Goal: Complete application form

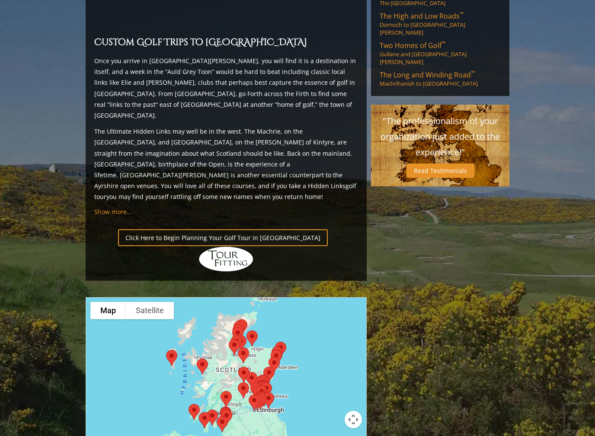
scroll to position [793, 0]
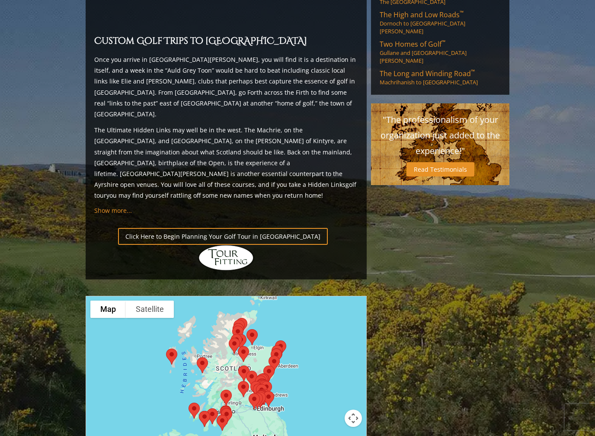
click at [209, 295] on div at bounding box center [226, 381] width 281 height 172
click at [355, 376] on button "Map camera controls" at bounding box center [353, 418] width 17 height 17
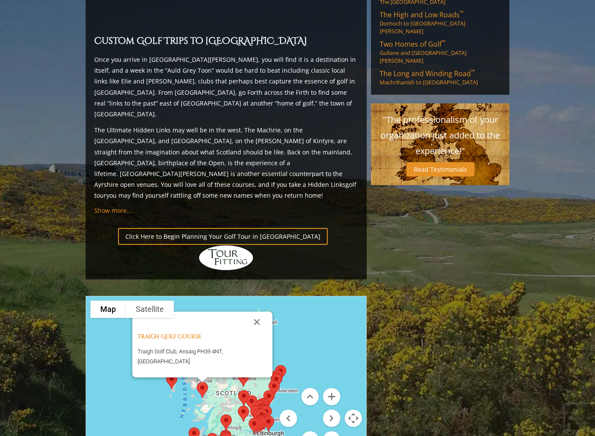
click at [258, 312] on button "Close" at bounding box center [257, 322] width 21 height 21
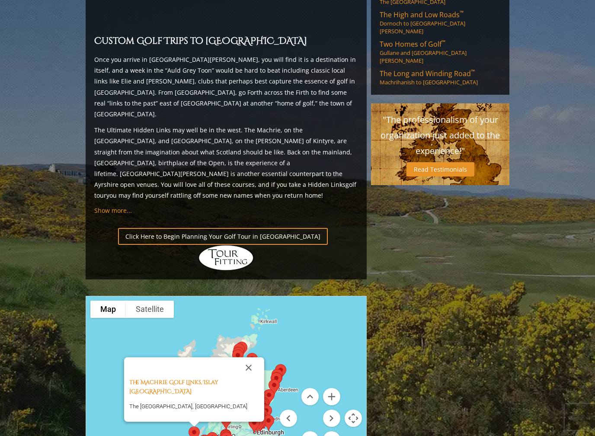
click at [250, 357] on button "Close" at bounding box center [248, 367] width 21 height 21
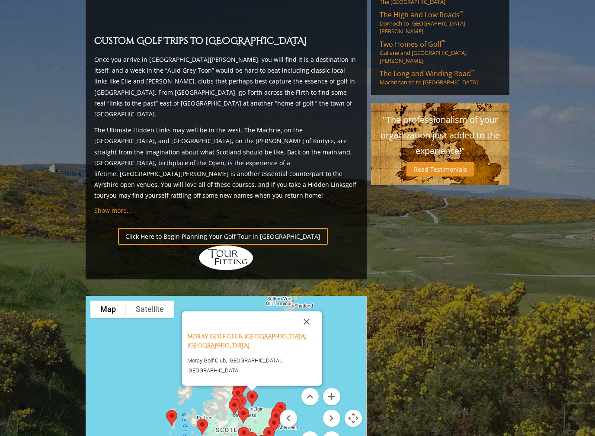
click at [310, 311] on button "Close" at bounding box center [306, 321] width 21 height 21
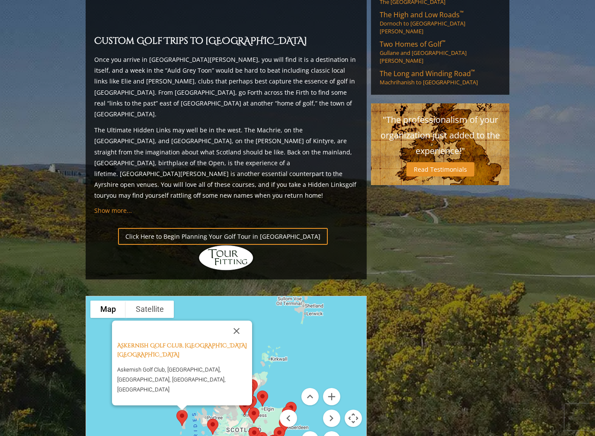
click at [237, 321] on button "Close" at bounding box center [236, 331] width 21 height 21
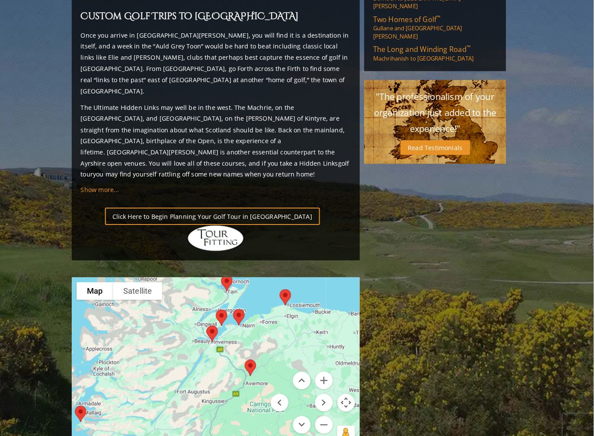
scroll to position [817, 0]
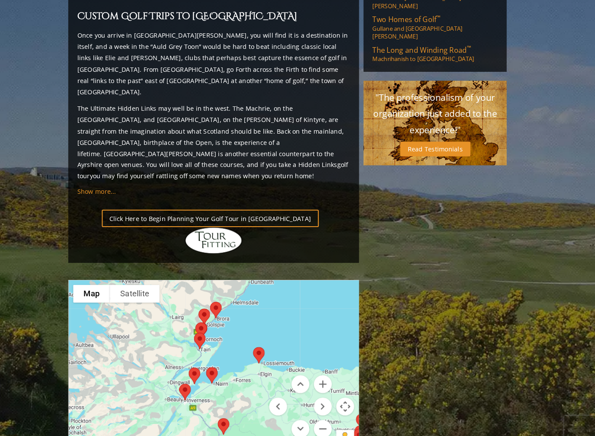
click at [221, 287] on div at bounding box center [226, 359] width 280 height 172
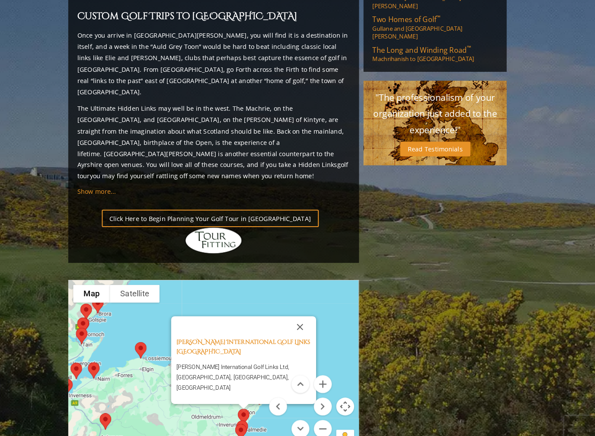
click at [251, 338] on div "[PERSON_NAME] International Golf Links Scotland [PERSON_NAME] International Gol…" at bounding box center [226, 359] width 280 height 172
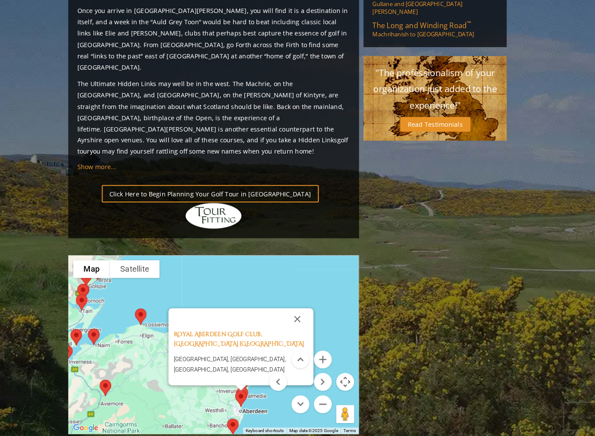
scroll to position [835, 0]
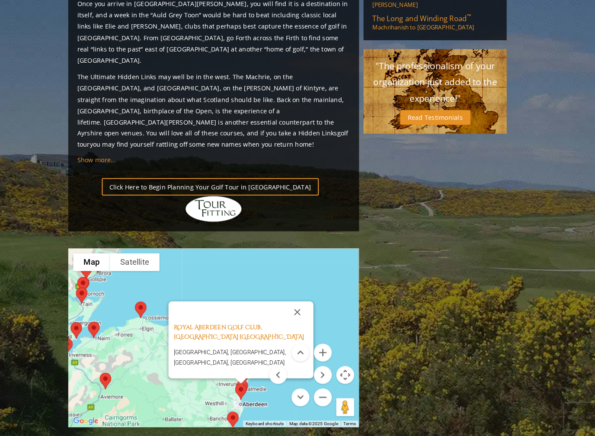
click at [297, 306] on button "Close" at bounding box center [307, 316] width 21 height 21
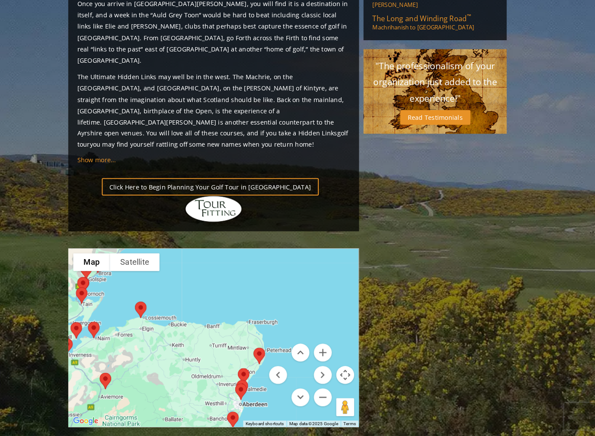
click at [294, 255] on div at bounding box center [226, 341] width 280 height 172
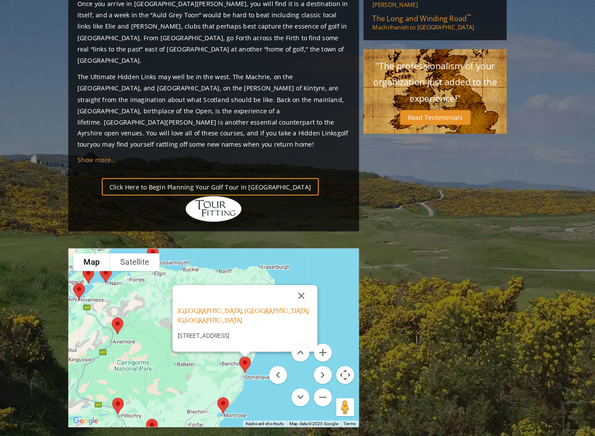
click at [301, 290] on button "Close" at bounding box center [311, 300] width 21 height 21
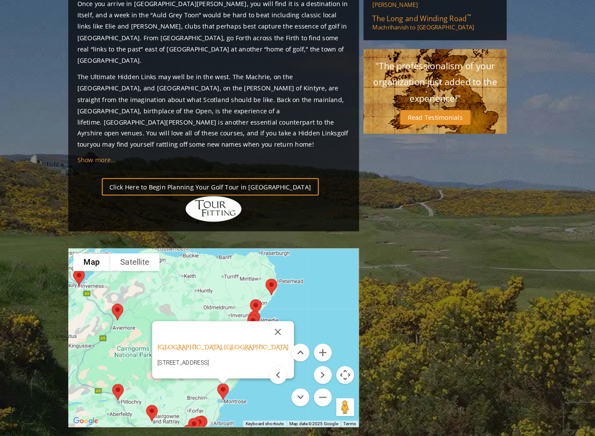
click at [278, 325] on button "Close" at bounding box center [288, 335] width 21 height 21
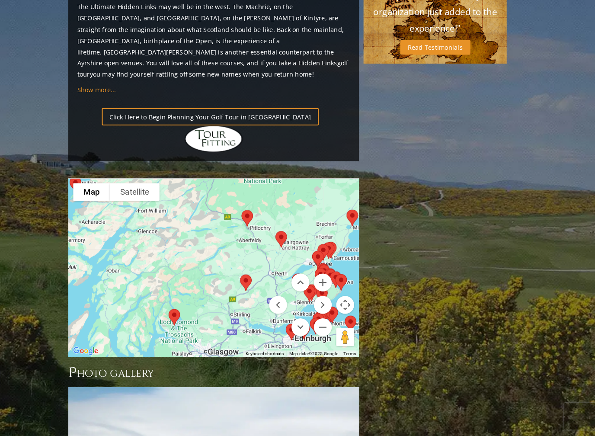
scroll to position [903, 0]
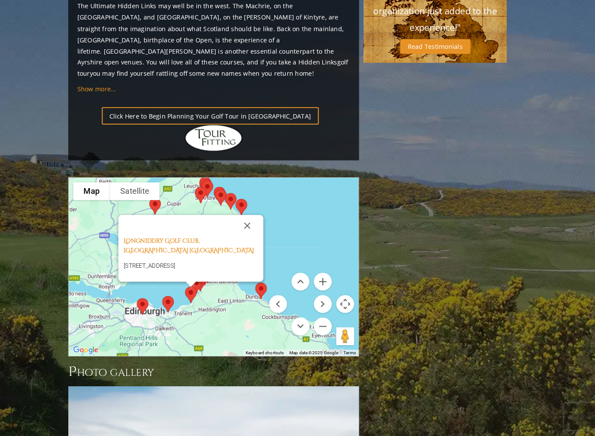
click at [248, 222] on button "Close" at bounding box center [258, 232] width 21 height 21
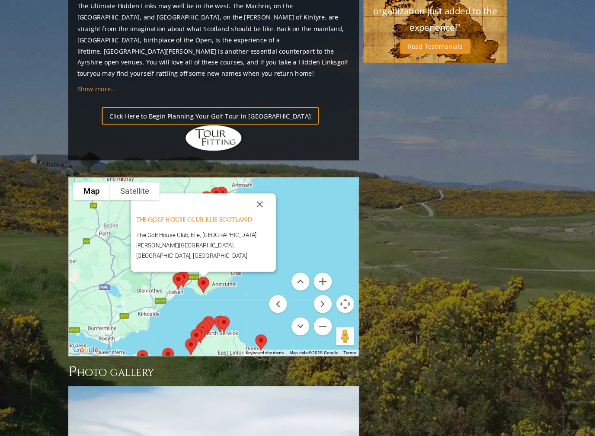
click at [260, 202] on button "Close" at bounding box center [270, 212] width 21 height 21
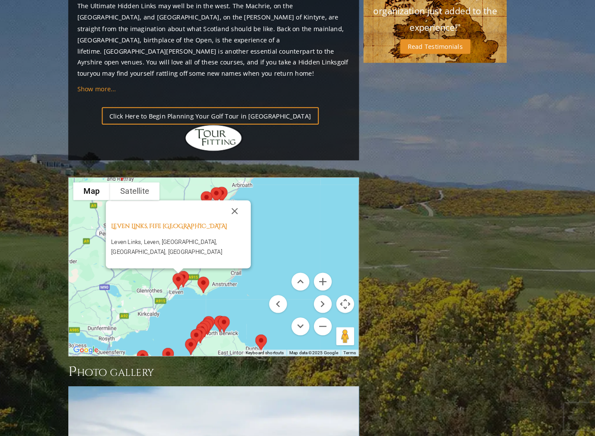
click at [236, 208] on button "Close" at bounding box center [246, 218] width 21 height 21
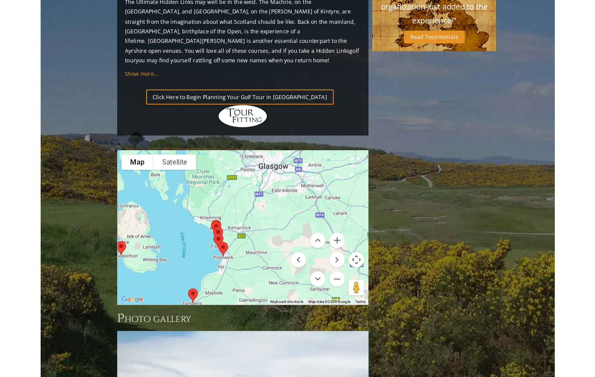
scroll to position [941, 0]
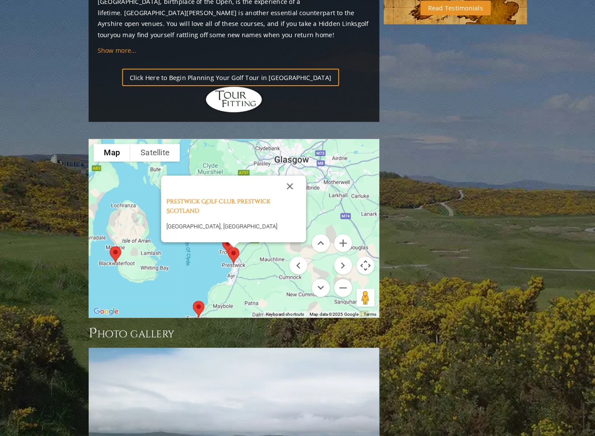
click at [289, 184] on button "Close" at bounding box center [280, 194] width 21 height 21
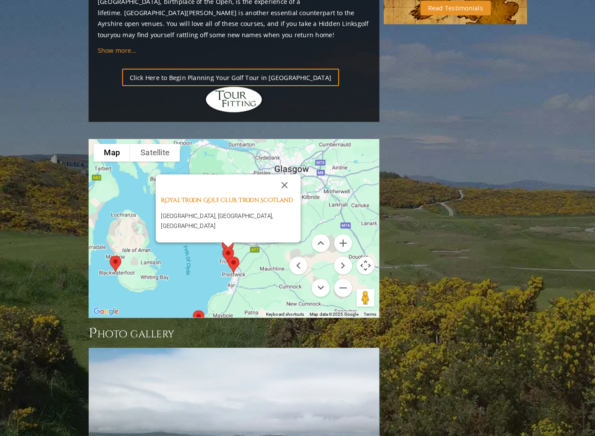
click at [271, 183] on button "Close" at bounding box center [275, 193] width 21 height 21
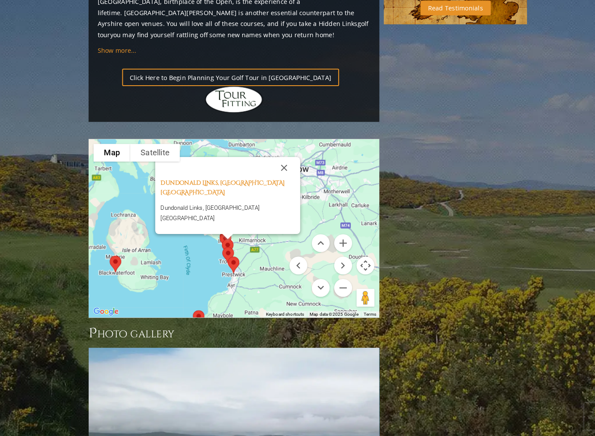
click at [276, 166] on button "Close" at bounding box center [274, 176] width 21 height 21
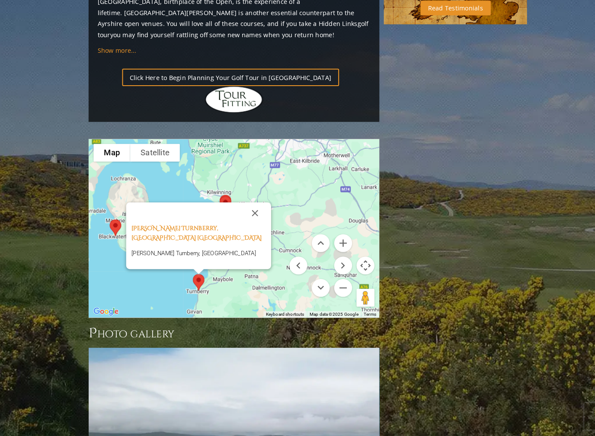
click at [244, 210] on button "Close" at bounding box center [246, 220] width 21 height 21
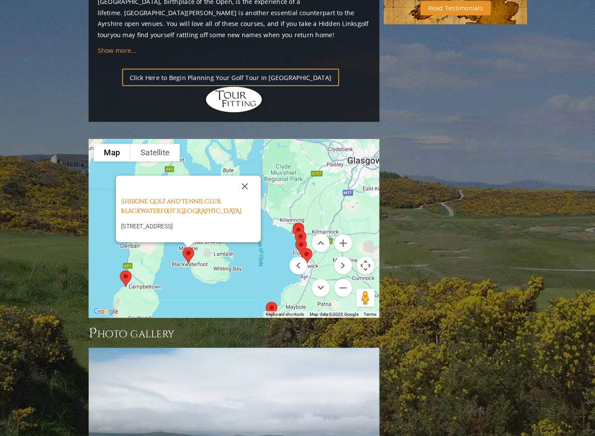
click at [236, 184] on button "Close" at bounding box center [236, 194] width 21 height 21
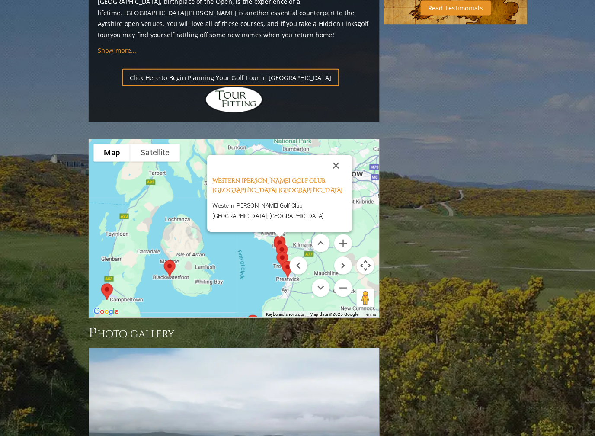
click at [327, 164] on button "Close" at bounding box center [325, 174] width 21 height 21
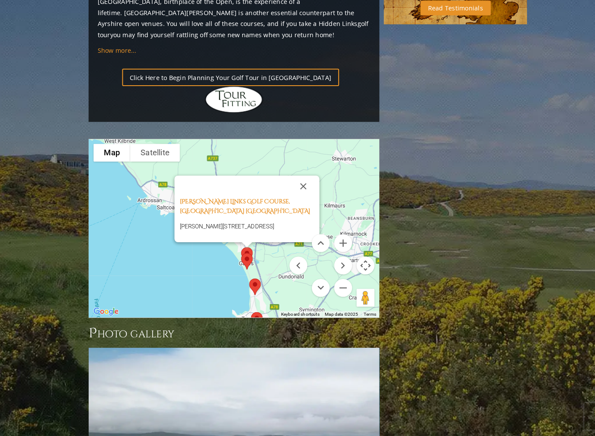
click at [294, 184] on button "Close" at bounding box center [293, 194] width 21 height 21
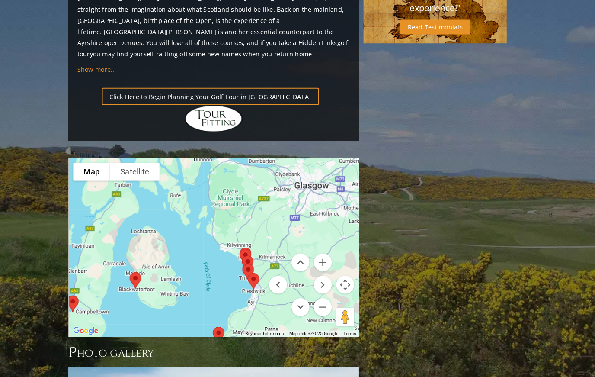
scroll to position [936, 0]
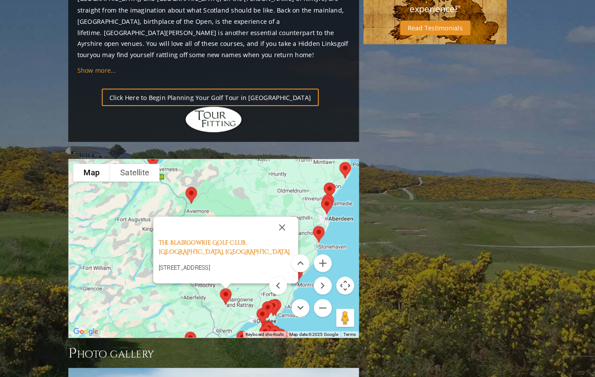
click at [282, 209] on button "Close" at bounding box center [292, 219] width 21 height 21
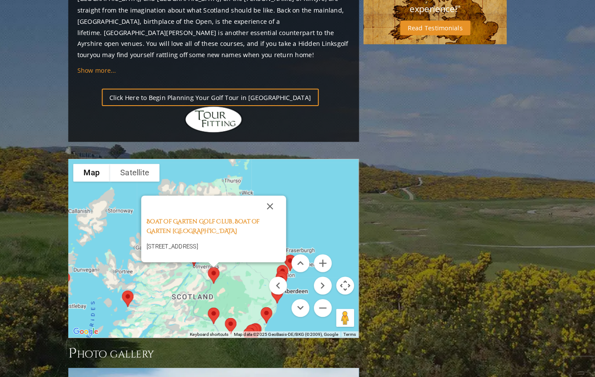
click at [270, 189] on button "Close" at bounding box center [280, 199] width 21 height 21
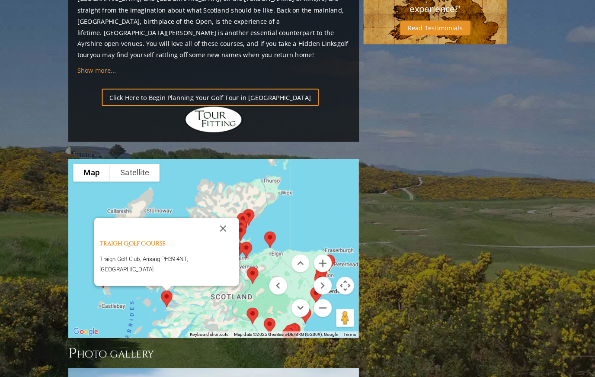
click at [225, 210] on button "Close" at bounding box center [235, 220] width 21 height 21
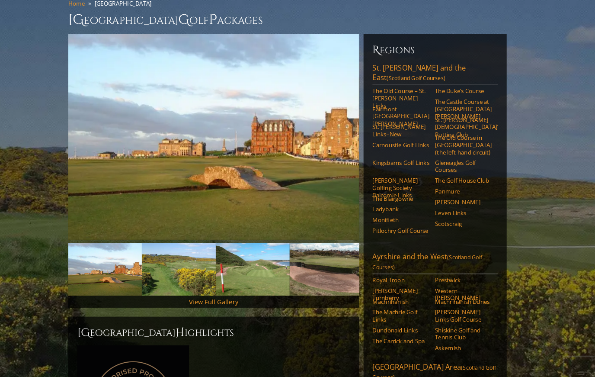
scroll to position [76, 0]
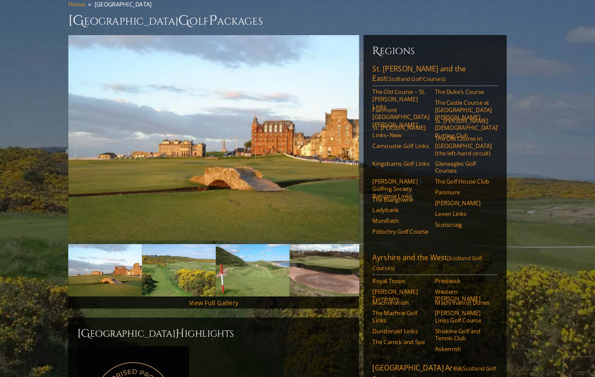
click at [382, 85] on link "The Old Course – St. [PERSON_NAME] Links" at bounding box center [407, 95] width 55 height 21
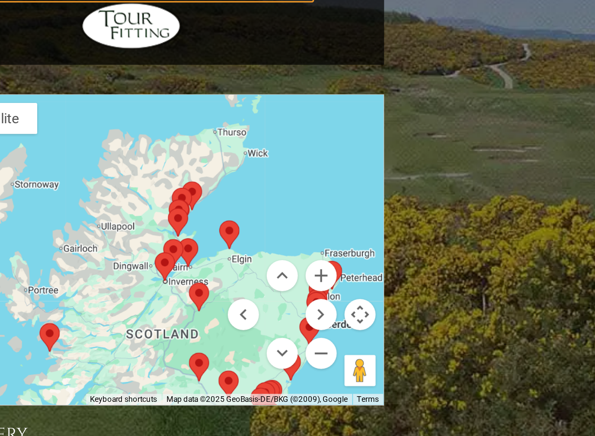
scroll to position [871, 0]
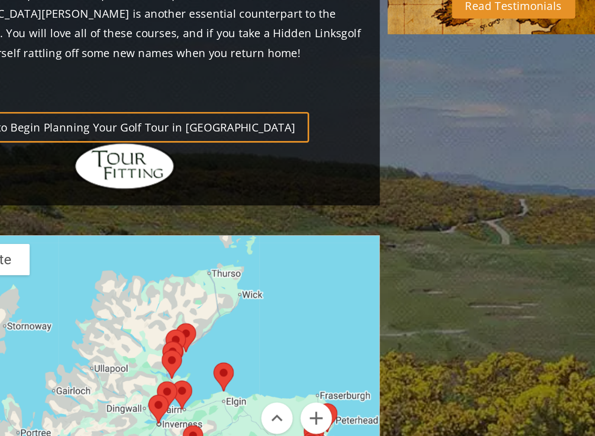
click at [148, 219] on div at bounding box center [226, 305] width 280 height 172
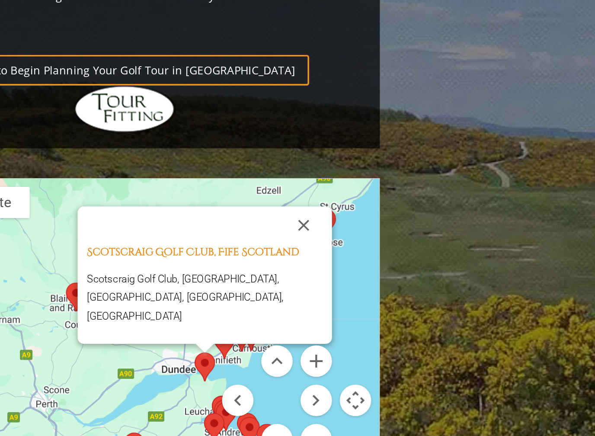
click at [315, 234] on button "Close" at bounding box center [325, 244] width 21 height 21
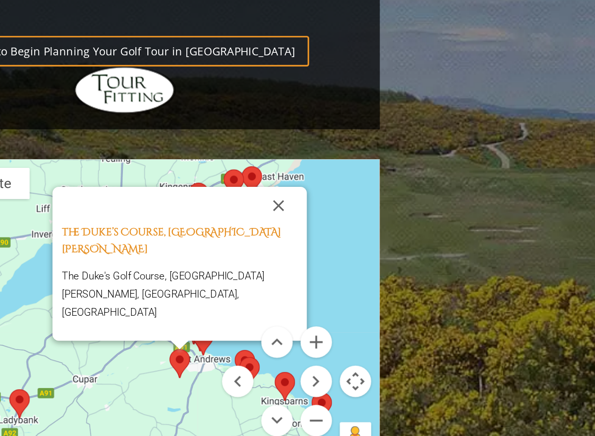
click at [301, 234] on button "Close" at bounding box center [311, 244] width 21 height 21
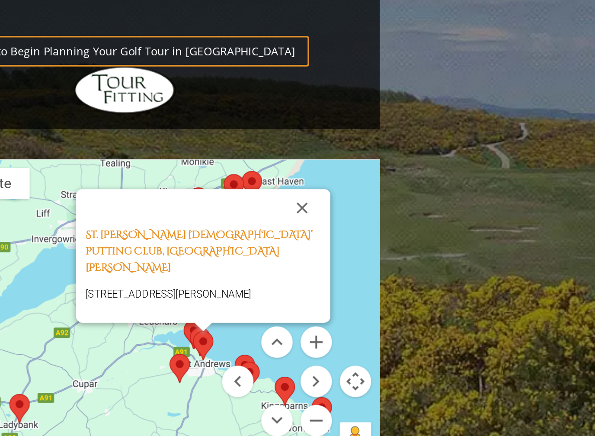
click at [314, 235] on button "Close" at bounding box center [324, 245] width 21 height 21
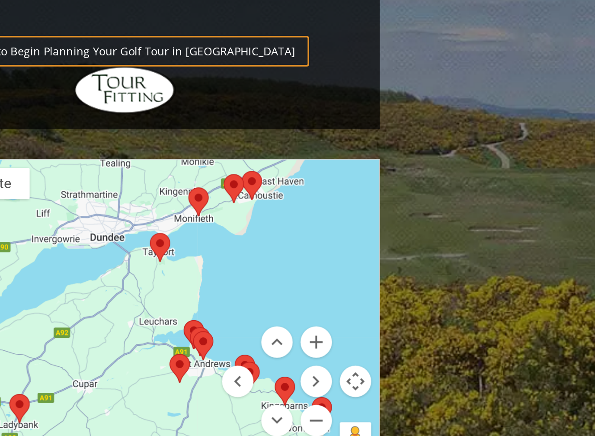
click at [109, 219] on div at bounding box center [226, 305] width 280 height 172
click at [103, 219] on div at bounding box center [226, 305] width 280 height 172
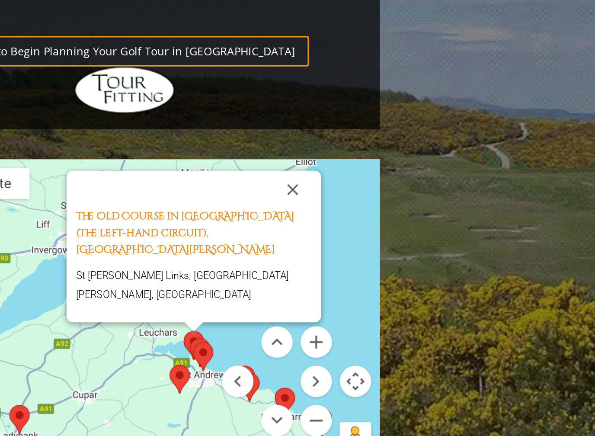
click at [308, 225] on button "Close" at bounding box center [318, 235] width 21 height 21
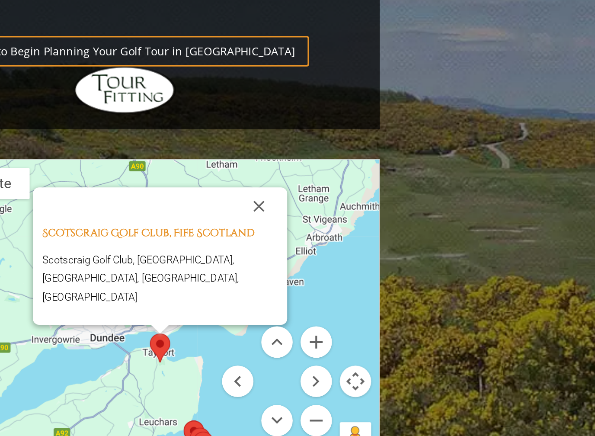
click at [290, 234] on button "Close" at bounding box center [300, 244] width 21 height 21
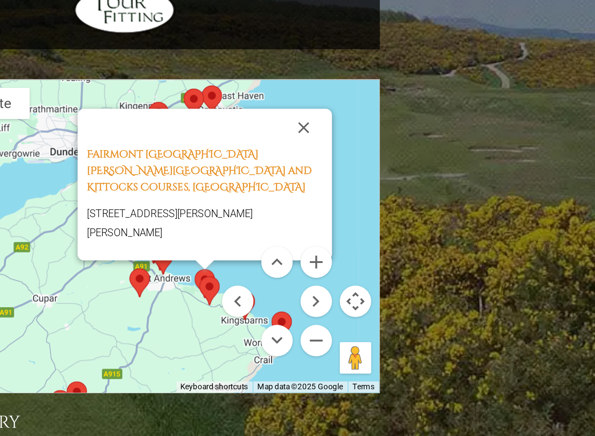
click at [315, 235] on button "Close" at bounding box center [325, 245] width 21 height 21
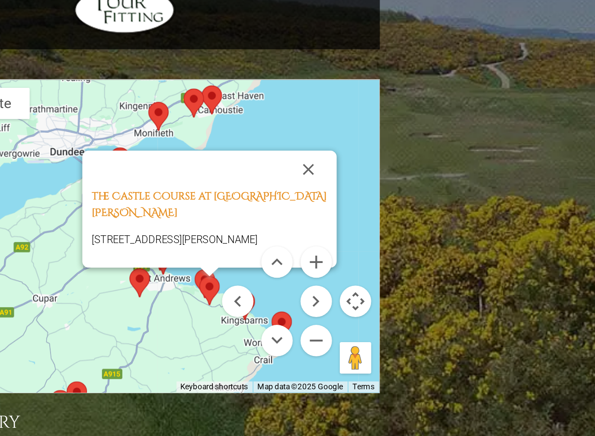
click at [317, 258] on button "Close" at bounding box center [327, 268] width 21 height 21
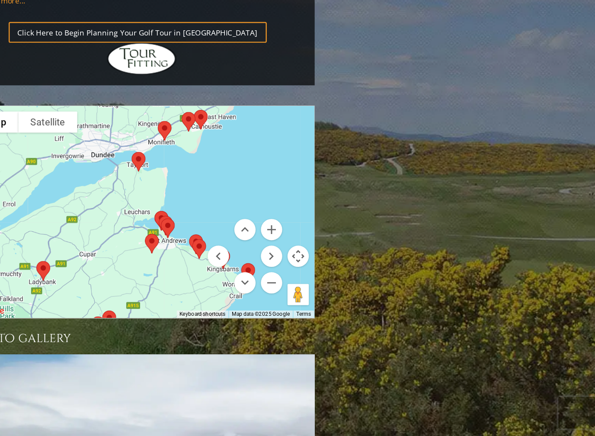
scroll to position [925, 0]
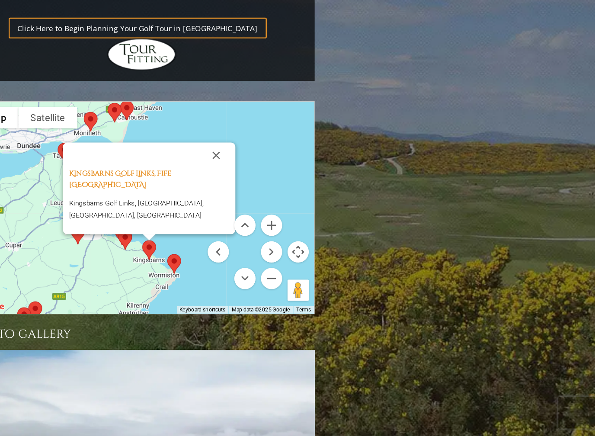
click at [276, 197] on button "Close" at bounding box center [286, 207] width 21 height 21
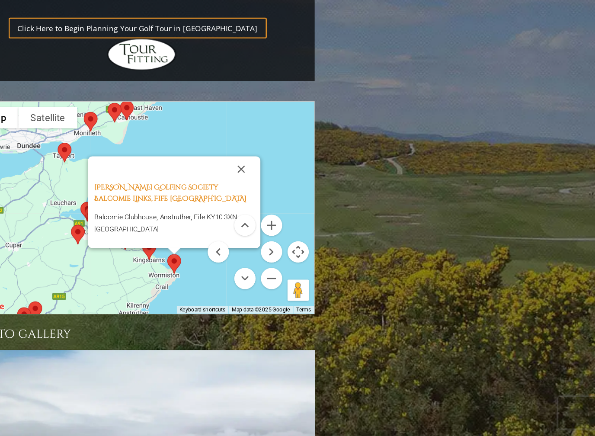
click at [297, 209] on button "Close" at bounding box center [307, 219] width 21 height 21
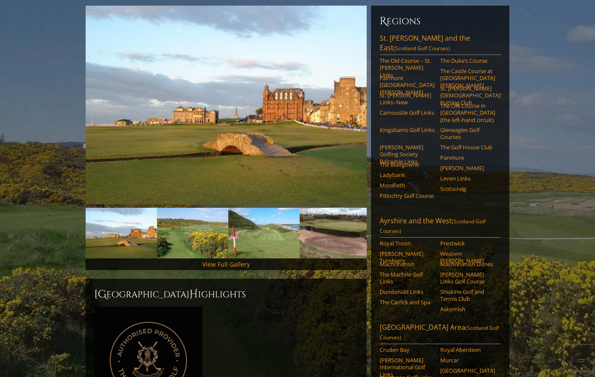
scroll to position [102, 0]
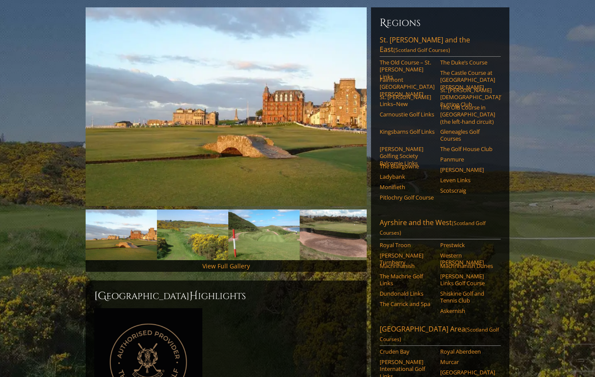
click at [404, 111] on link "Carnoustie Golf Links" at bounding box center [407, 114] width 55 height 7
click at [405, 241] on link "Royal Troon" at bounding box center [407, 244] width 55 height 7
click at [402, 130] on link "Kingsbarns Golf Links" at bounding box center [407, 131] width 55 height 7
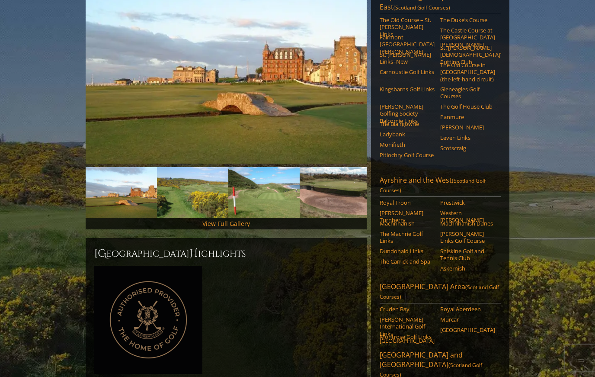
scroll to position [0, 0]
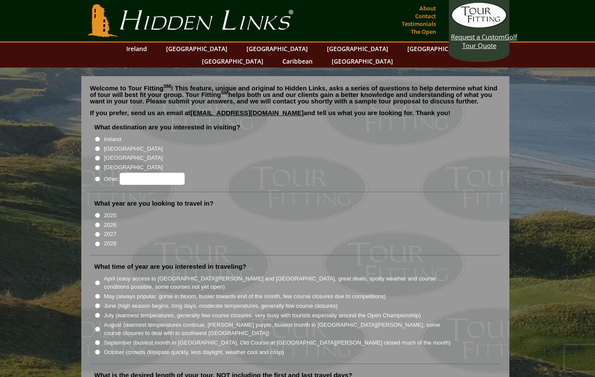
click at [100, 146] on input "[GEOGRAPHIC_DATA]" at bounding box center [98, 149] width 6 height 6
radio input "true"
click at [98, 222] on input "2026" at bounding box center [98, 225] width 6 height 6
radio input "true"
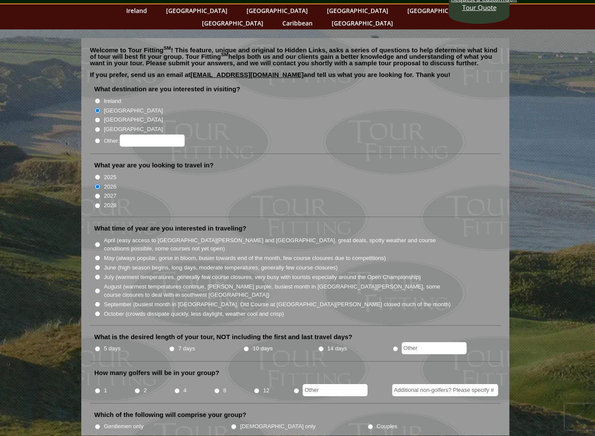
scroll to position [48, 0]
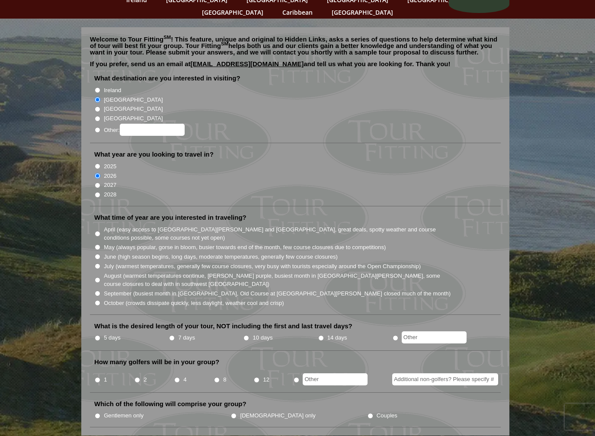
click at [106, 244] on label "May (always popular, gorse in bloom, busier towards end of the month, few cours…" at bounding box center [245, 248] width 282 height 9
click at [100, 245] on input "May (always popular, gorse in bloom, busier towards end of the month, few cours…" at bounding box center [98, 248] width 6 height 6
radio input "true"
click at [175, 336] on input "7 days" at bounding box center [172, 339] width 6 height 6
radio input "true"
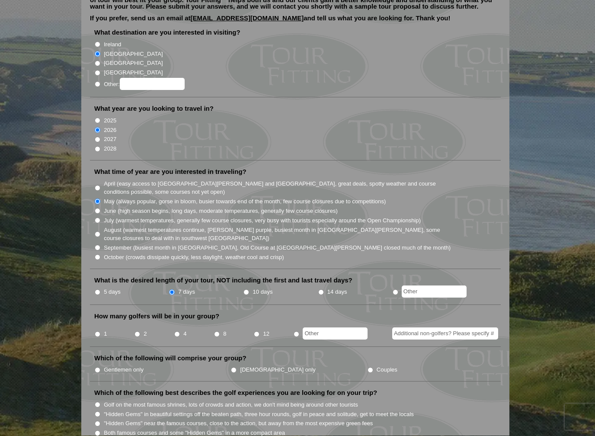
scroll to position [100, 0]
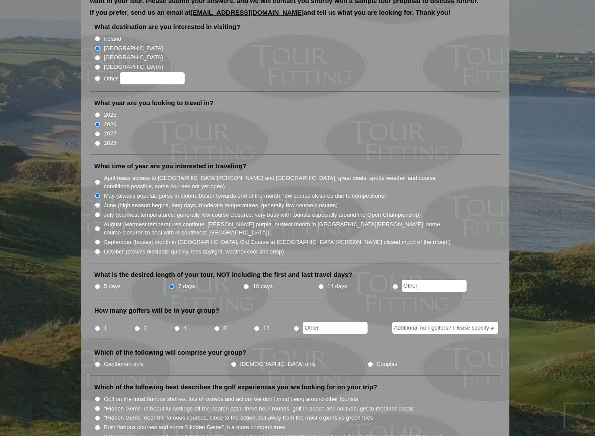
click at [216, 326] on input "8" at bounding box center [217, 329] width 6 height 6
radio input "true"
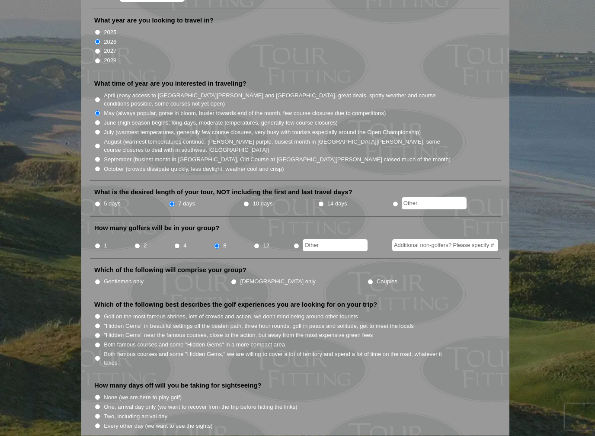
scroll to position [185, 0]
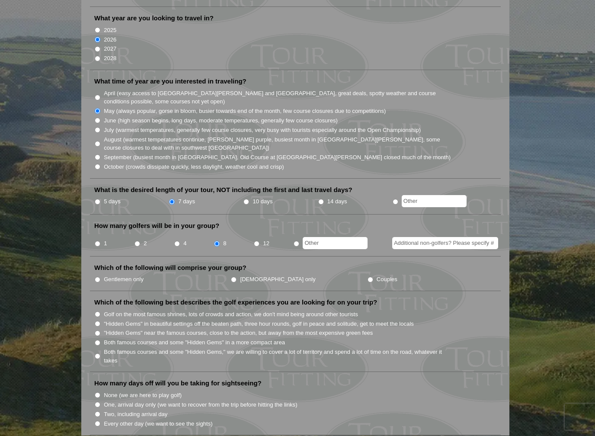
click at [106, 276] on label "Gentlemen only" at bounding box center [124, 280] width 40 height 9
click at [100, 277] on input "Gentlemen only" at bounding box center [98, 280] width 6 height 6
radio input "true"
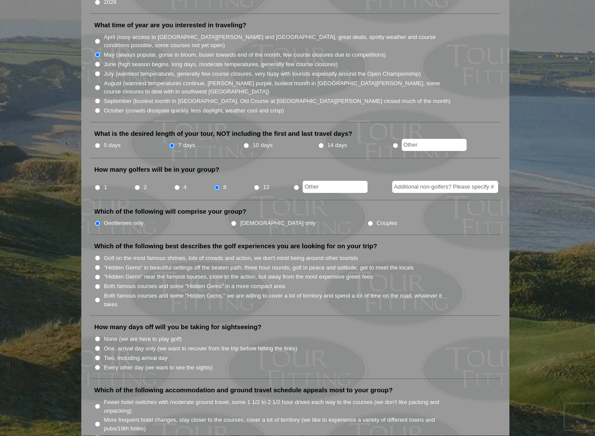
scroll to position [242, 0]
click at [100, 283] on input "Both famous courses and some "Hidden Gems" in a more compact area" at bounding box center [98, 286] width 6 height 6
radio input "true"
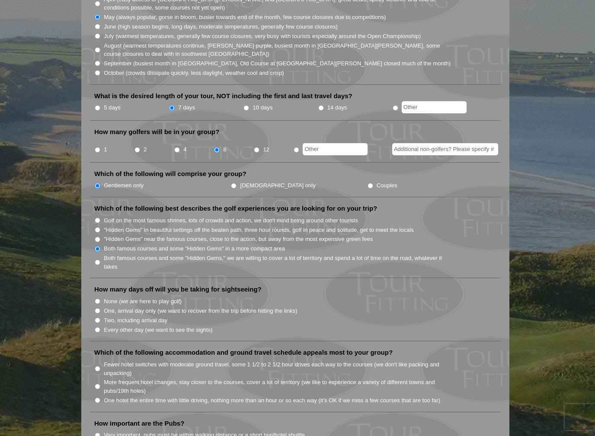
scroll to position [297, 0]
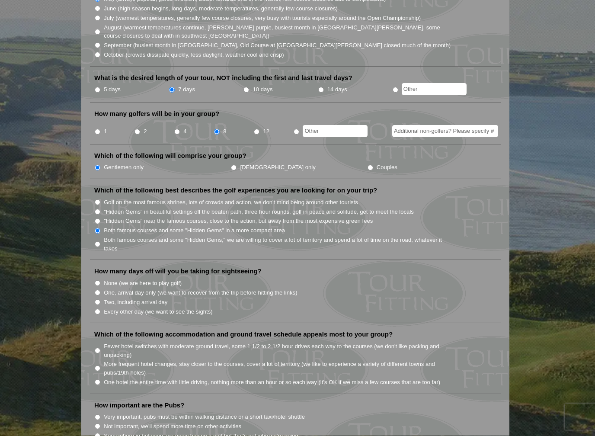
click at [99, 309] on input "Every other day (we want to see the sights)" at bounding box center [98, 312] width 6 height 6
radio input "true"
click at [102, 85] on li "5 days" at bounding box center [131, 90] width 74 height 11
click at [97, 87] on input "5 days" at bounding box center [98, 90] width 6 height 6
radio input "true"
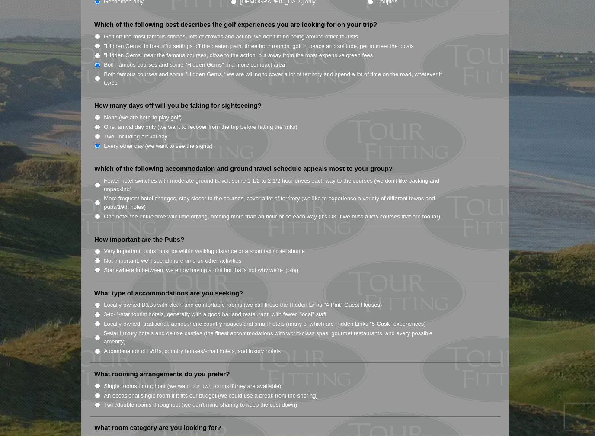
scroll to position [463, 0]
click at [96, 182] on input "Fewer hotel switches with moderate ground travel, some 1 1/2 to 2 1/2 hour driv…" at bounding box center [98, 185] width 6 height 6
radio input "true"
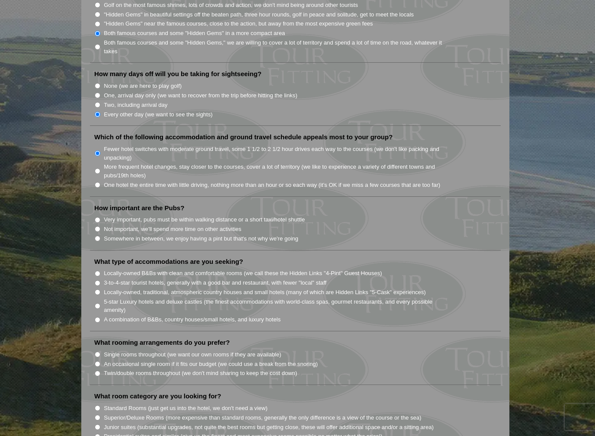
scroll to position [501, 0]
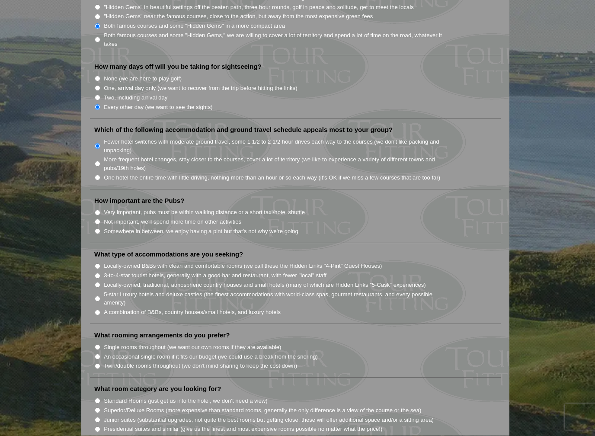
click at [98, 212] on li "How important are the Pubs? Very important, pubs must be within walking distanc…" at bounding box center [295, 220] width 411 height 47
click at [100, 229] on input "Somewhere in between, we enjoy having a pint but that's not why we're going" at bounding box center [98, 232] width 6 height 6
radio input "true"
click at [93, 340] on li "What rooming arrangements do you prefer? Single rooms throughout (we want our o…" at bounding box center [295, 354] width 411 height 47
click at [100, 364] on input "Twin/double rooms throughout (we don't mind sharing to keep the cost down)" at bounding box center [98, 367] width 6 height 6
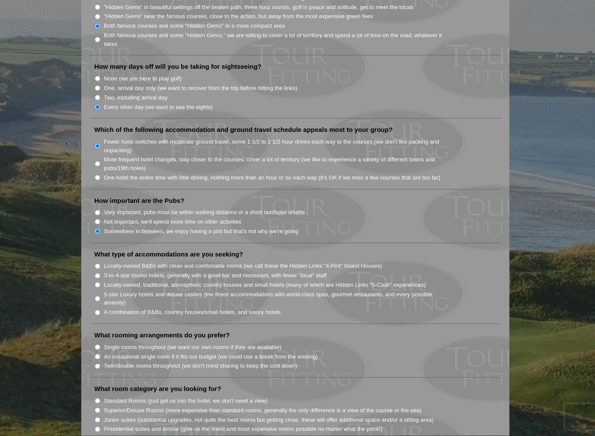
radio input "true"
click at [100, 273] on input "3-to-4-star tourist hotels, generally with a good bar and restaurant, with fewe…" at bounding box center [98, 276] width 6 height 6
radio input "true"
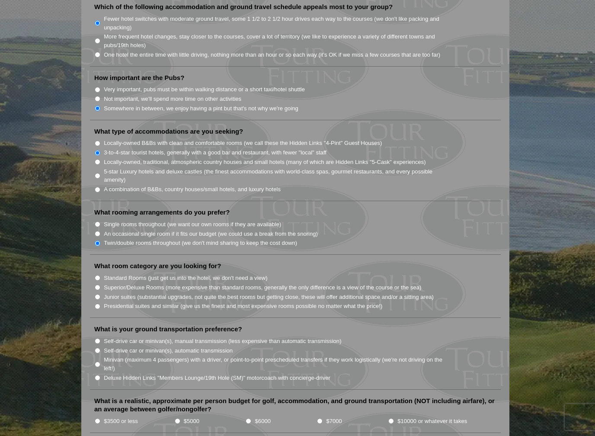
scroll to position [642, 0]
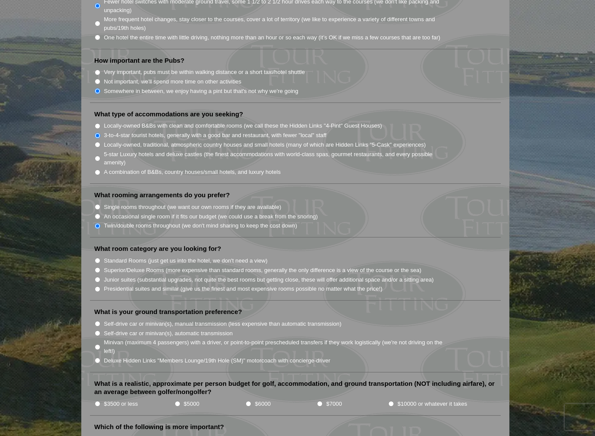
click at [100, 267] on input "Superior/Deluxe Rooms (more expensive than standard rooms, generally the only d…" at bounding box center [98, 270] width 6 height 6
radio input "true"
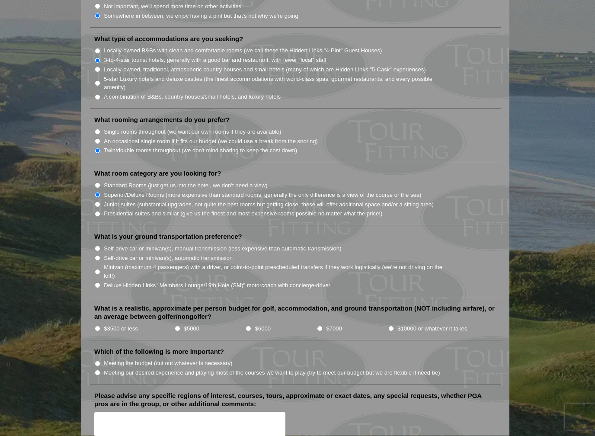
scroll to position [723, 0]
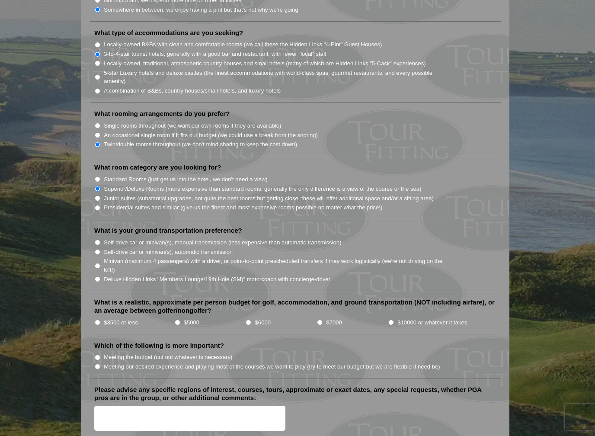
click at [96, 249] on input "Self-drive car or minivan(s), automatic transmission" at bounding box center [98, 252] width 6 height 6
radio input "true"
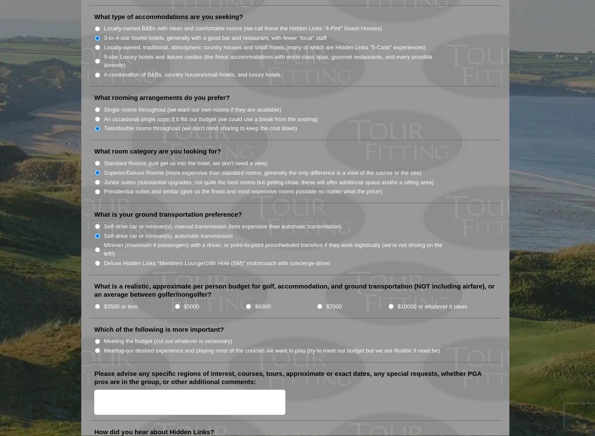
scroll to position [739, 0]
click at [179, 304] on input "$5000" at bounding box center [178, 307] width 6 height 6
radio input "true"
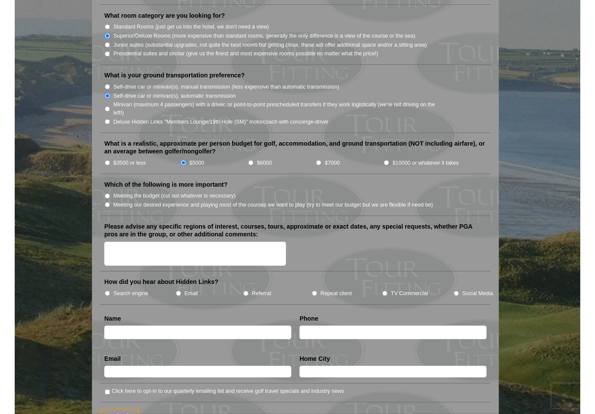
scroll to position [875, 0]
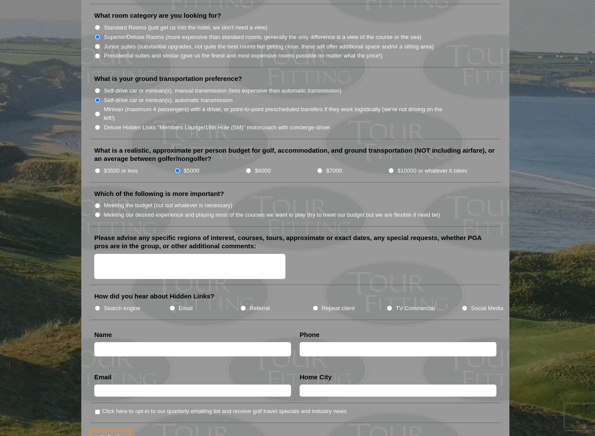
click at [100, 305] on input "Search engine" at bounding box center [98, 308] width 6 height 6
radio input "true"
click at [181, 342] on input "text" at bounding box center [192, 349] width 197 height 14
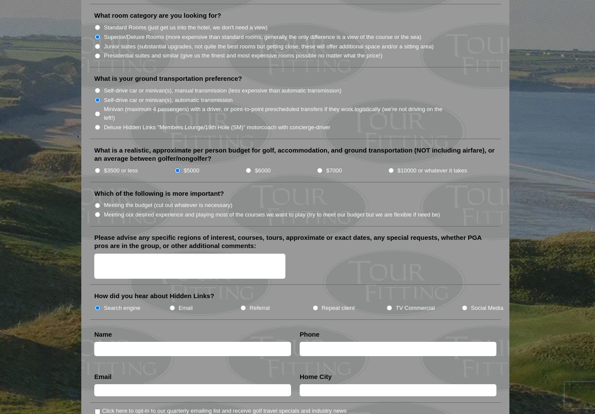
scroll to position [884, 0]
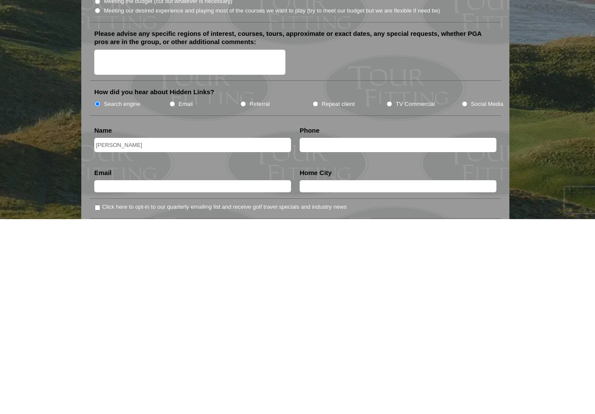
type input "Kevin"
click at [338, 333] on input "text" at bounding box center [398, 340] width 197 height 14
type input "Shelton"
click at [213, 376] on input "text" at bounding box center [192, 382] width 197 height 12
type input "kshel1546@gmail.com"
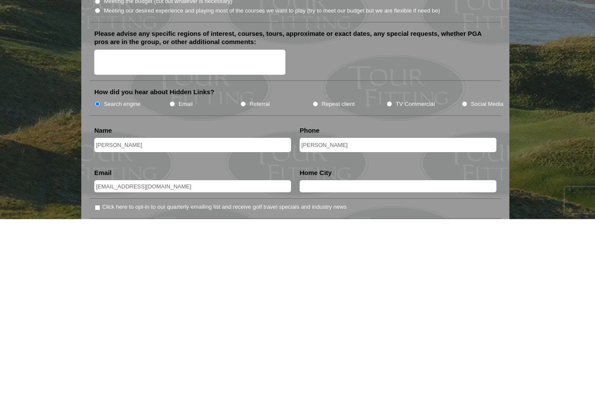
type input "Utica"
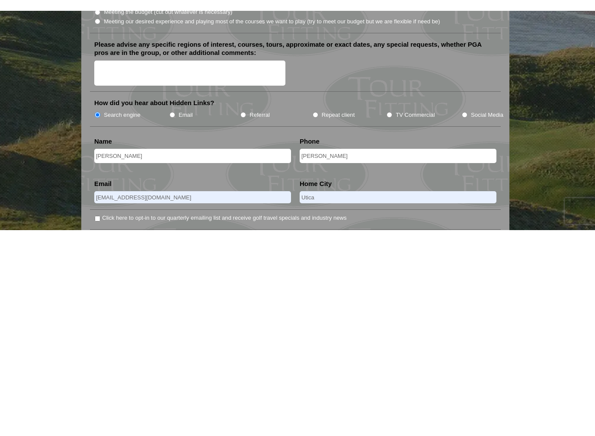
scroll to position [1070, 0]
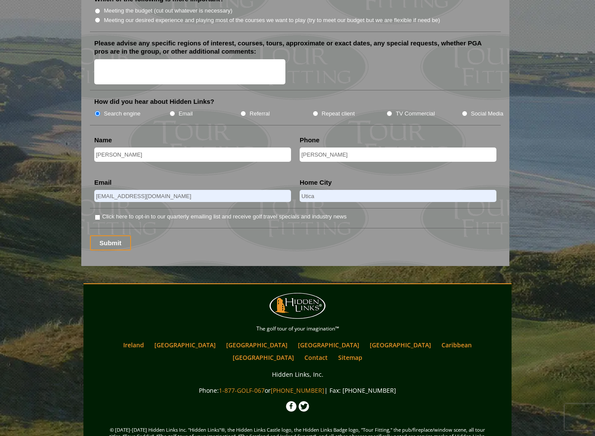
click at [119, 235] on input "Submit" at bounding box center [110, 242] width 41 height 15
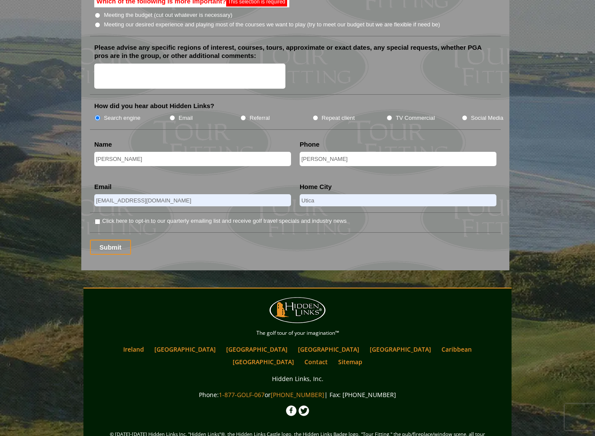
click at [122, 240] on input "Submit" at bounding box center [110, 247] width 41 height 15
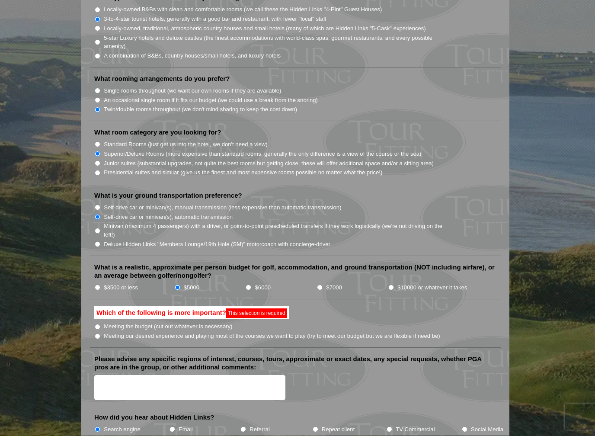
scroll to position [759, 0]
click at [100, 333] on input "Meeting our desired experience and playing most of the courses we want to play …" at bounding box center [98, 336] width 6 height 6
radio input "true"
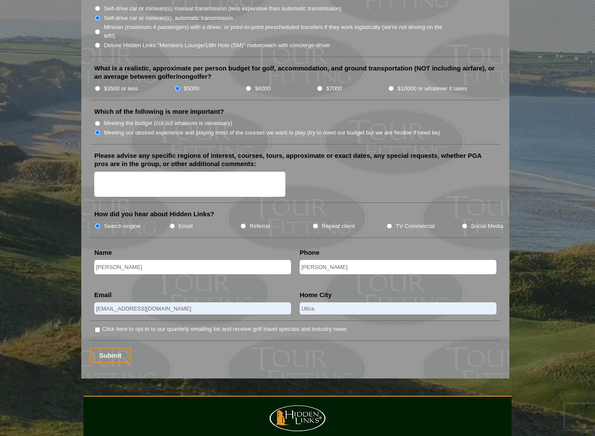
scroll to position [958, 0]
click at [112, 347] on input "Submit" at bounding box center [110, 354] width 41 height 15
